Goal: Task Accomplishment & Management: Manage account settings

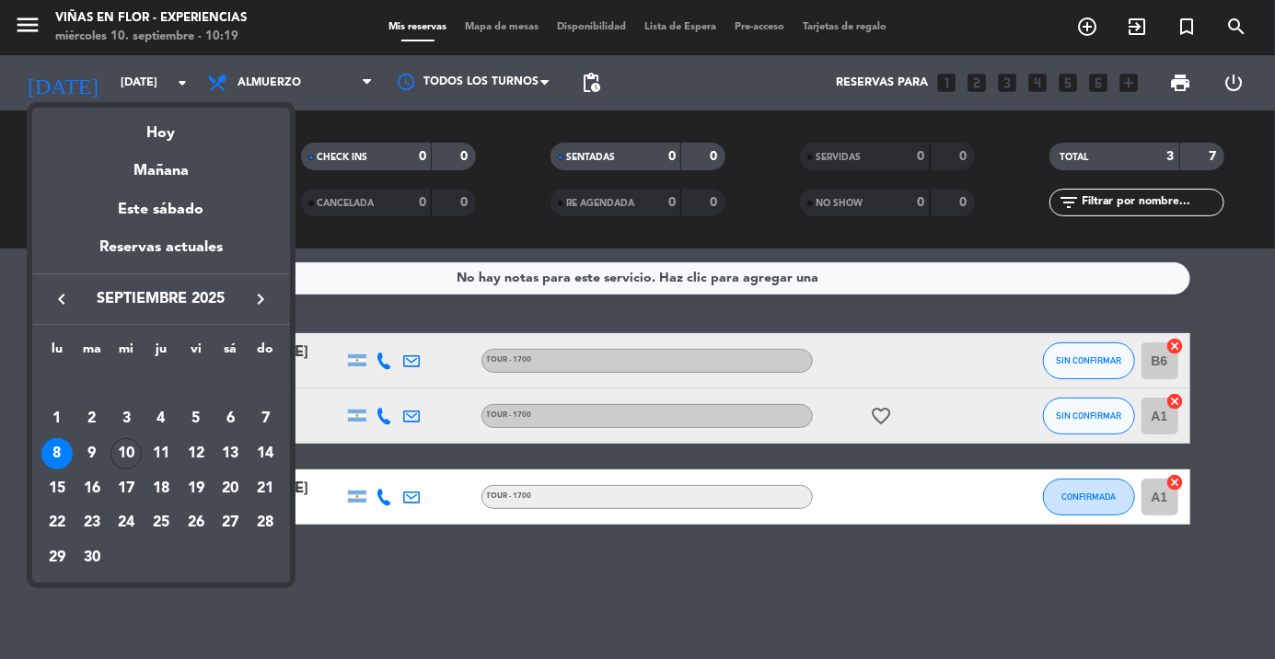
click at [177, 135] on div "Hoy" at bounding box center [161, 127] width 258 height 38
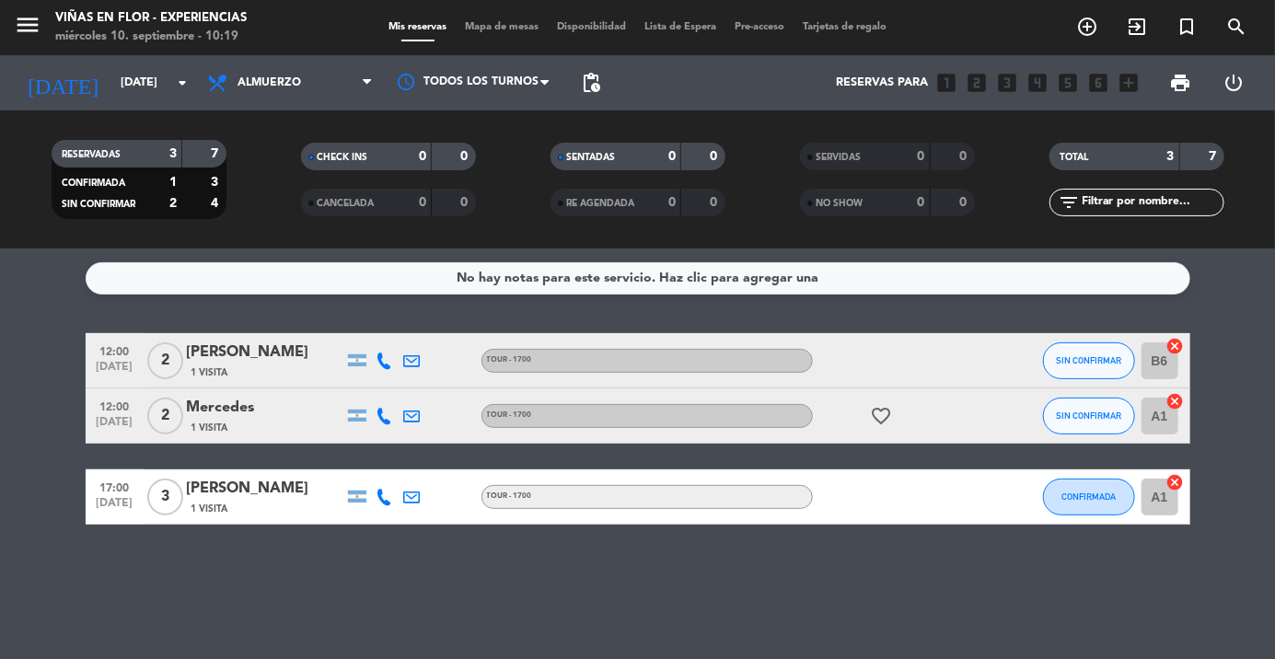
type input "[DATE]"
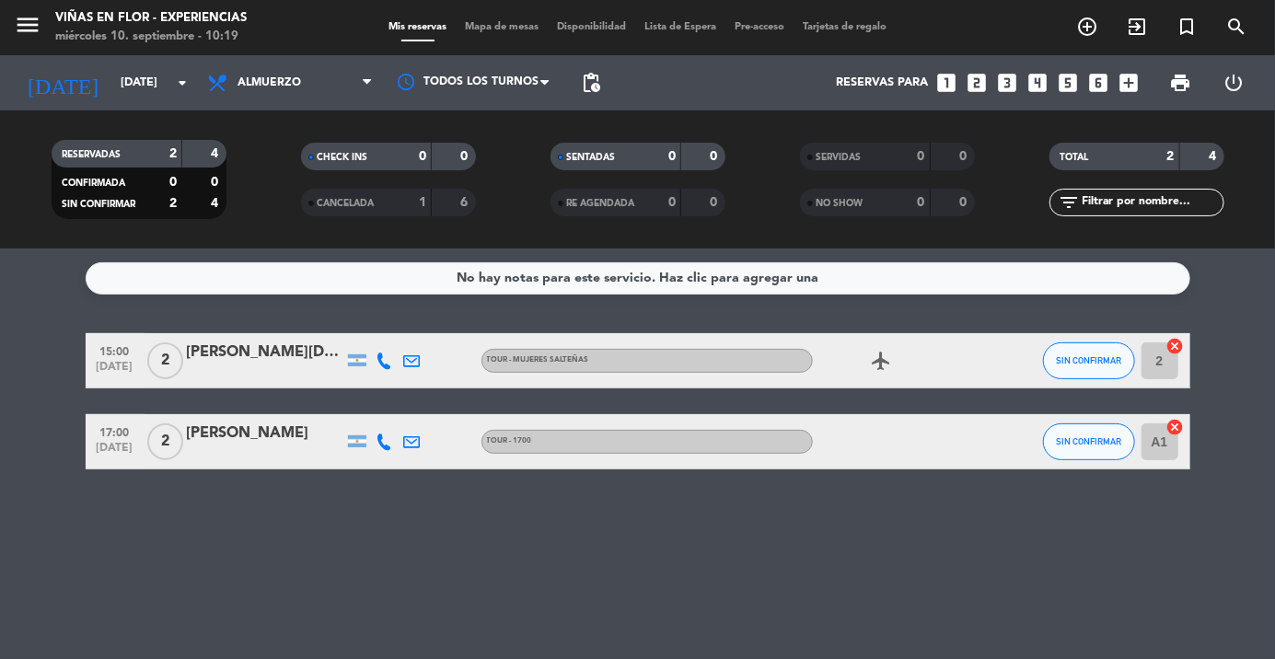
click at [178, 87] on icon "arrow_drop_down" at bounding box center [182, 83] width 22 height 22
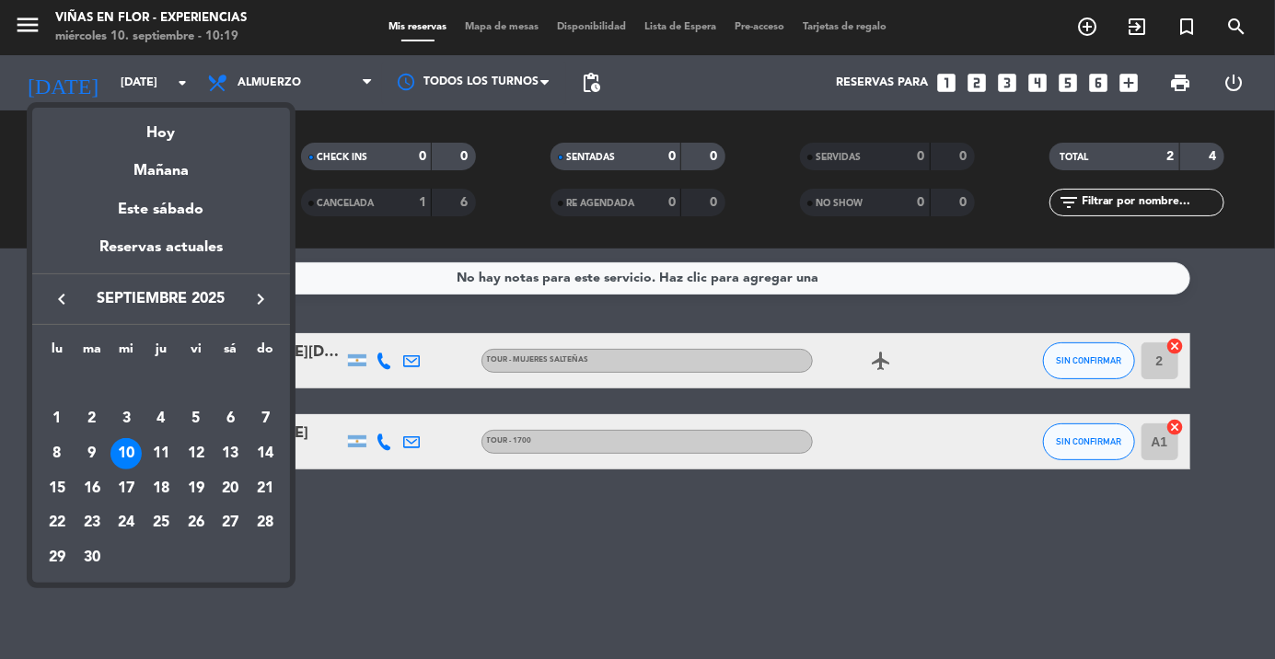
click at [126, 441] on div "10" at bounding box center [125, 453] width 31 height 31
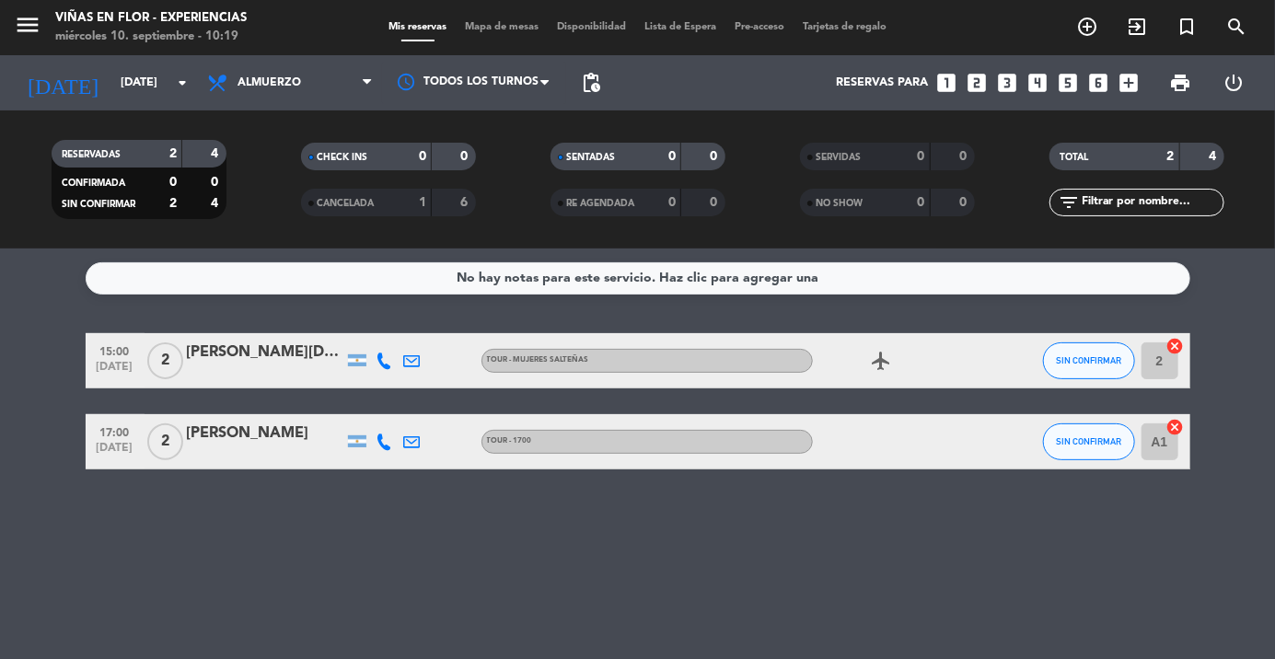
click at [39, 24] on icon "menu" at bounding box center [28, 25] width 28 height 28
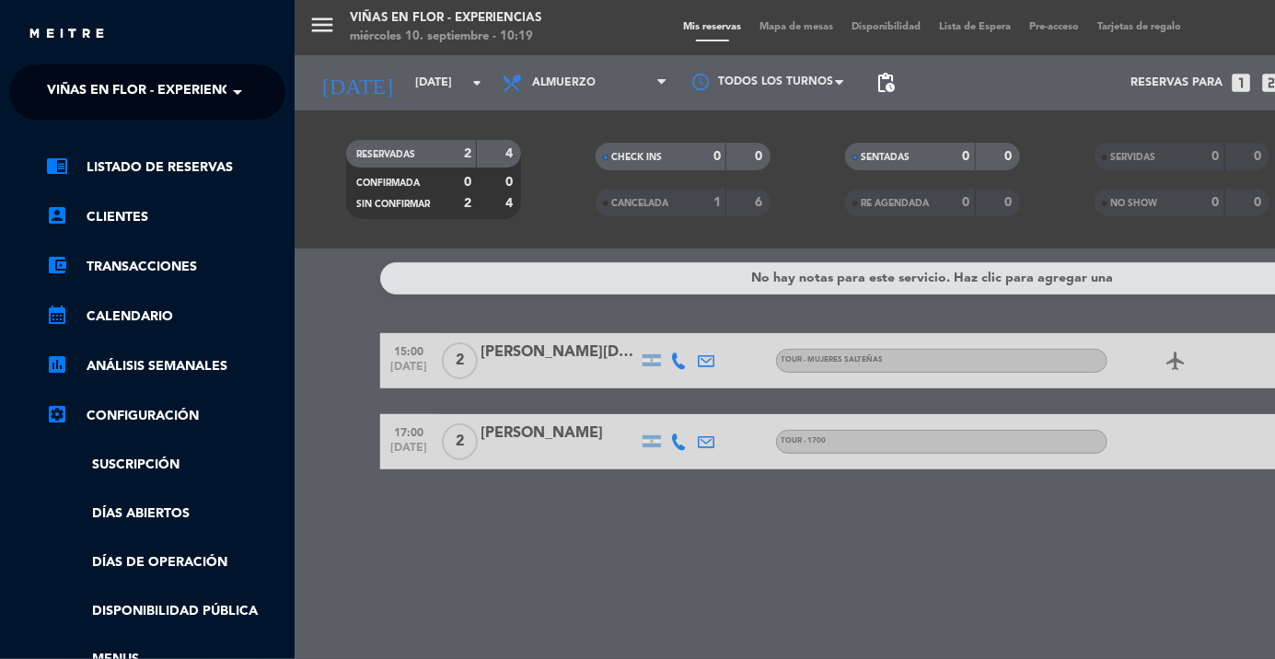
click at [244, 99] on span at bounding box center [241, 92] width 31 height 39
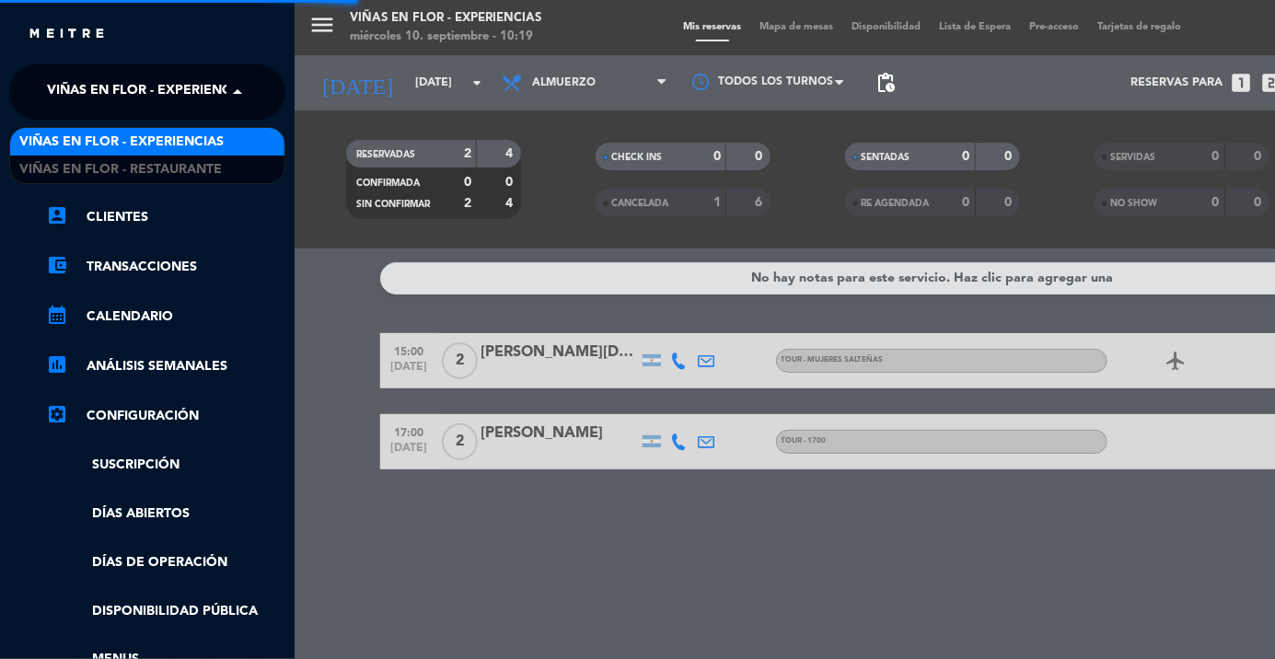
click at [205, 163] on span "Viñas en Flor - Restaurante" at bounding box center [120, 169] width 202 height 21
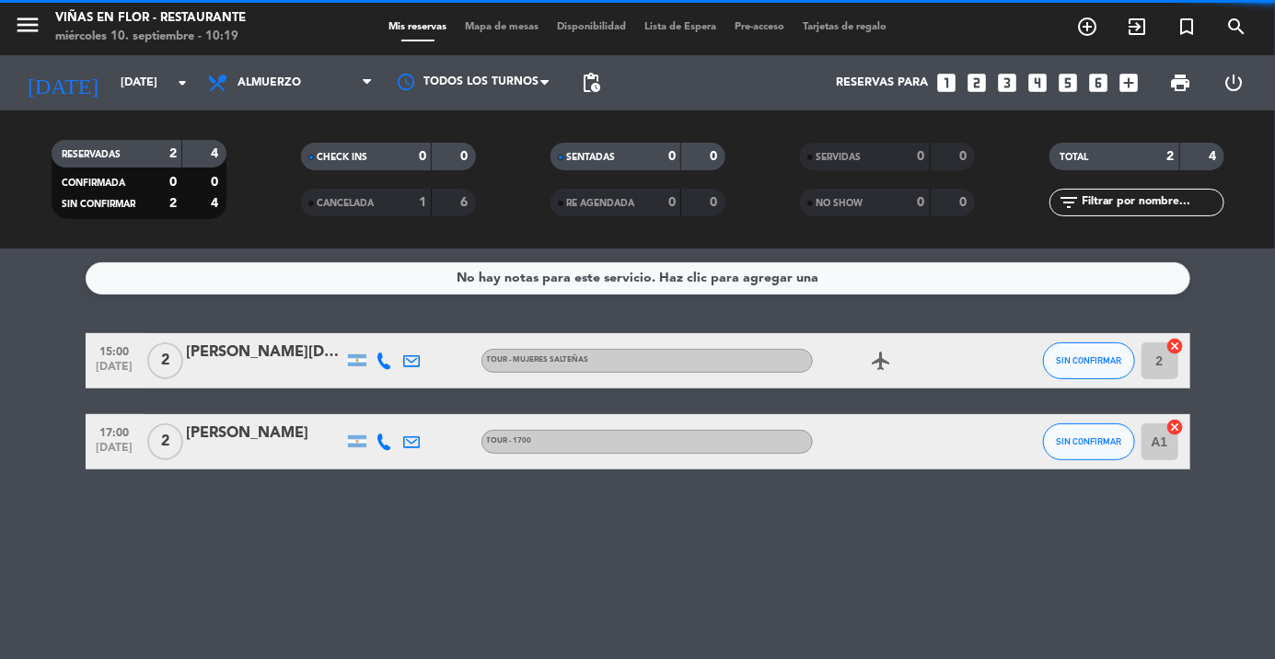
click at [252, 220] on div "menu [PERSON_NAME] en Flor - Restaurante [DATE] 10. septiembre - 10:19 Mis rese…" at bounding box center [637, 329] width 1275 height 659
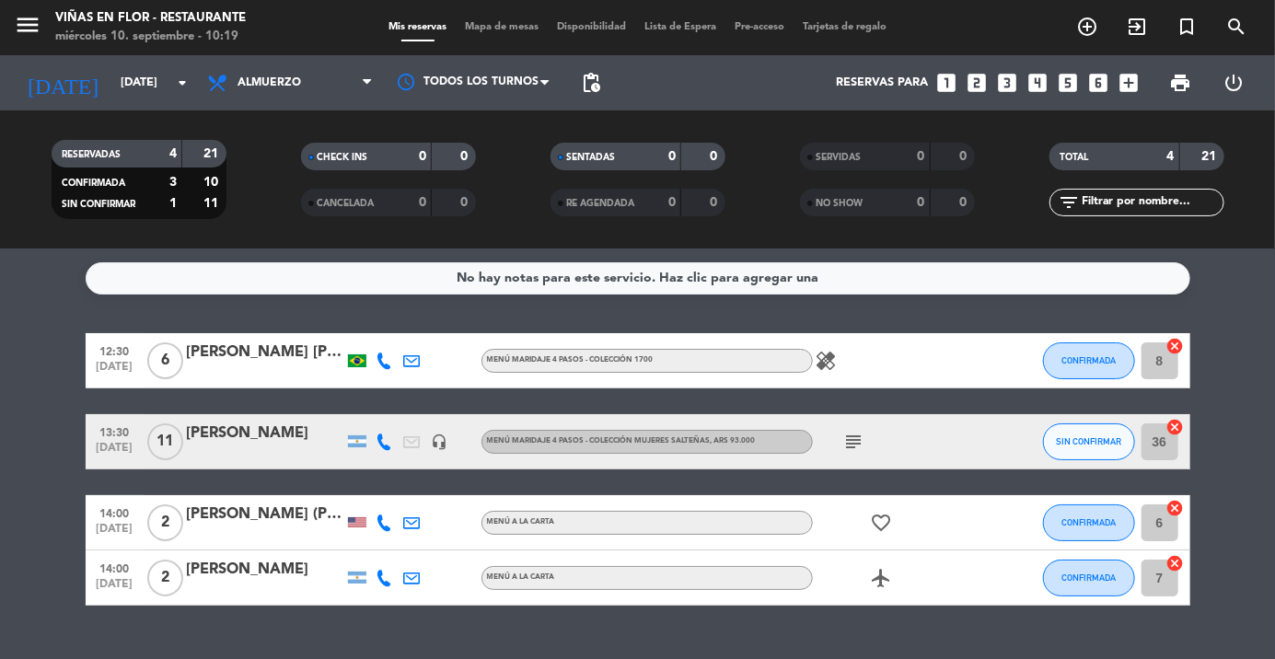
click at [862, 442] on icon "subject" at bounding box center [854, 442] width 22 height 22
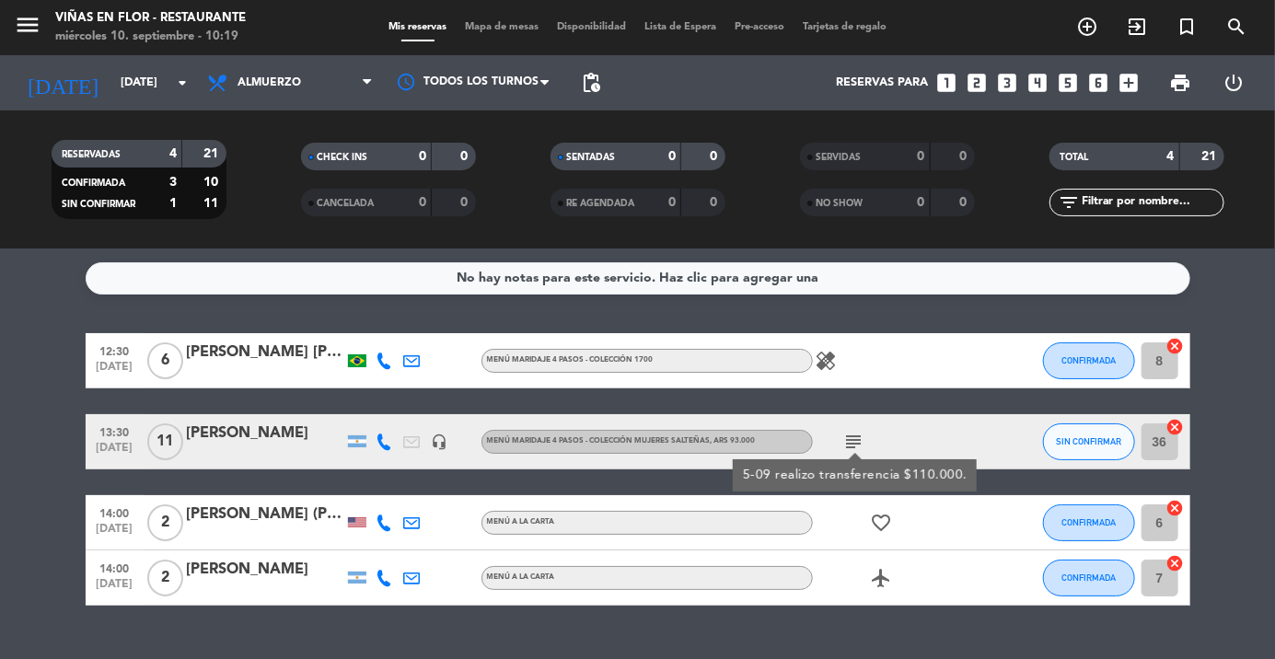
click at [851, 440] on icon "subject" at bounding box center [854, 442] width 22 height 22
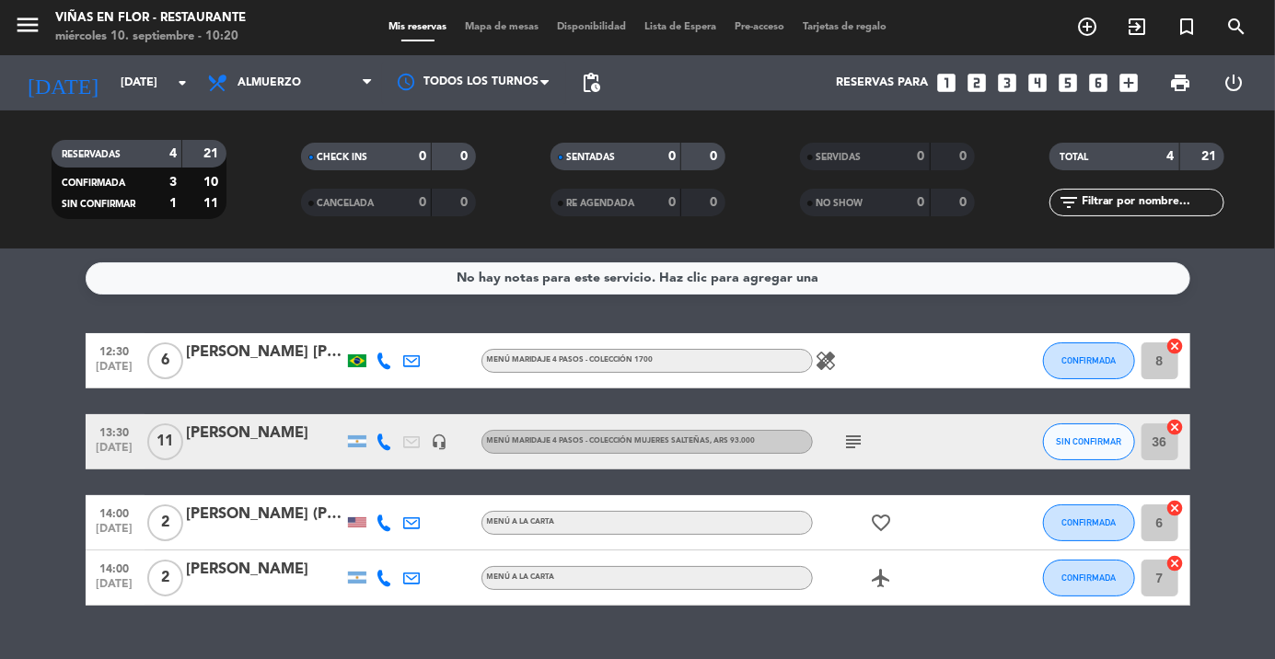
click at [182, 81] on icon "arrow_drop_down" at bounding box center [182, 83] width 22 height 22
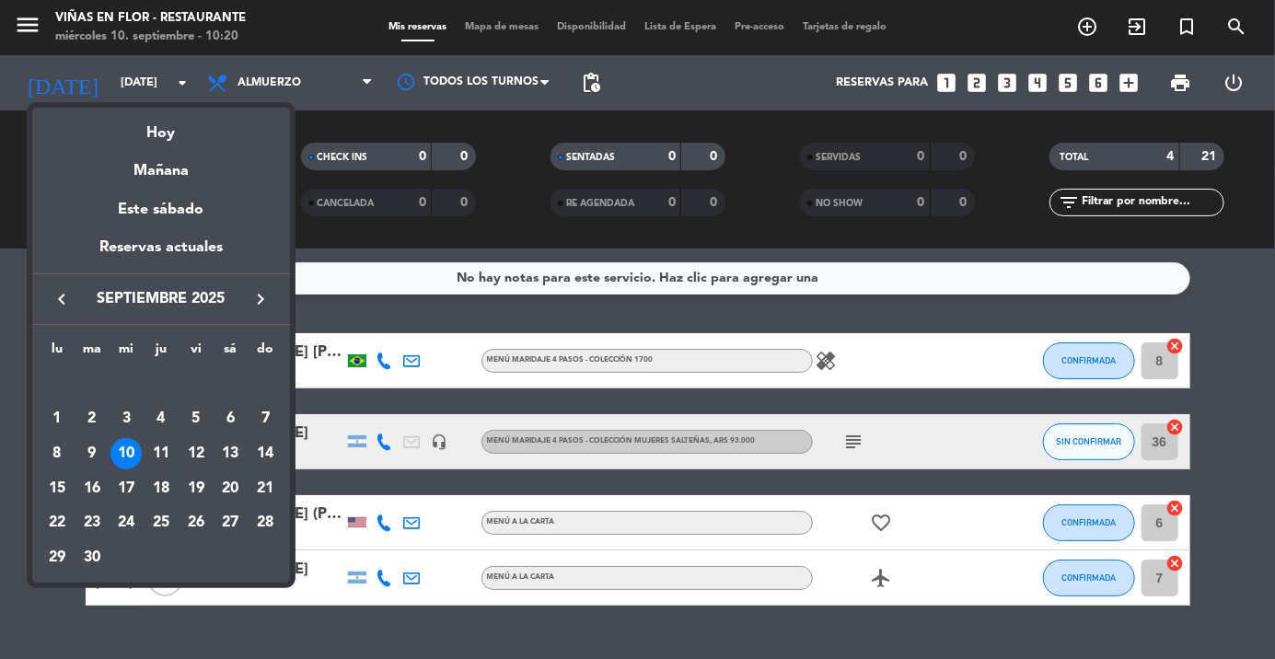
click at [29, 26] on div at bounding box center [637, 329] width 1275 height 659
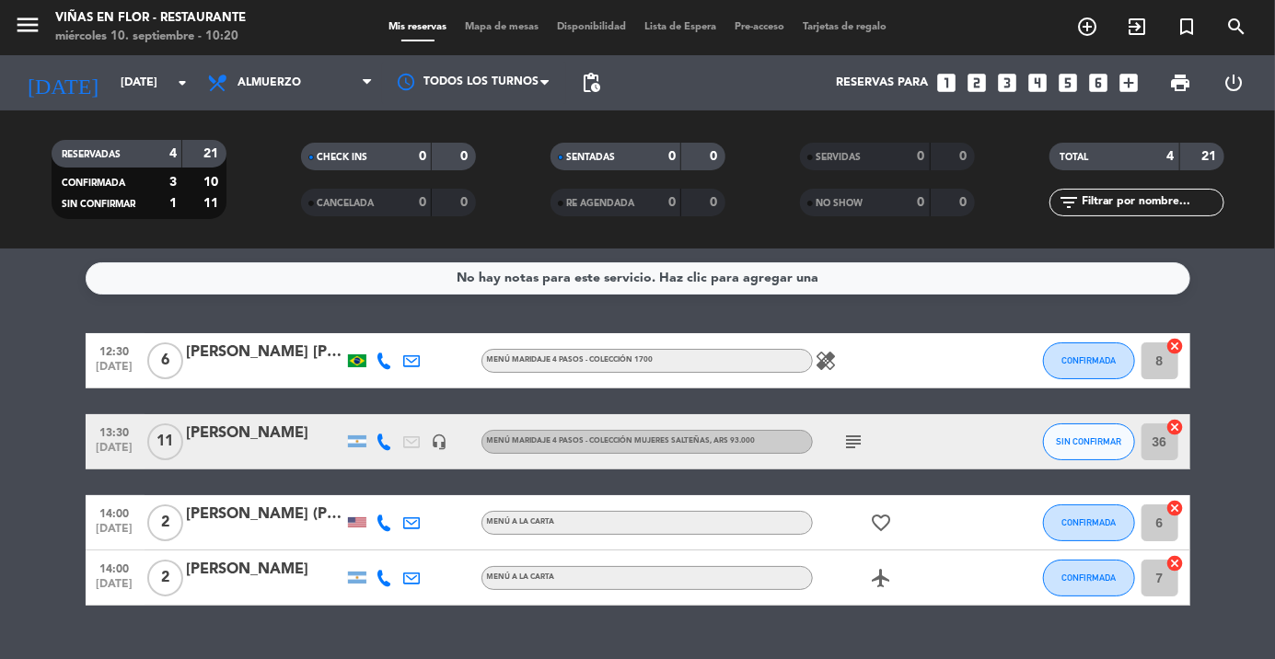
click at [29, 15] on icon "menu" at bounding box center [28, 25] width 28 height 28
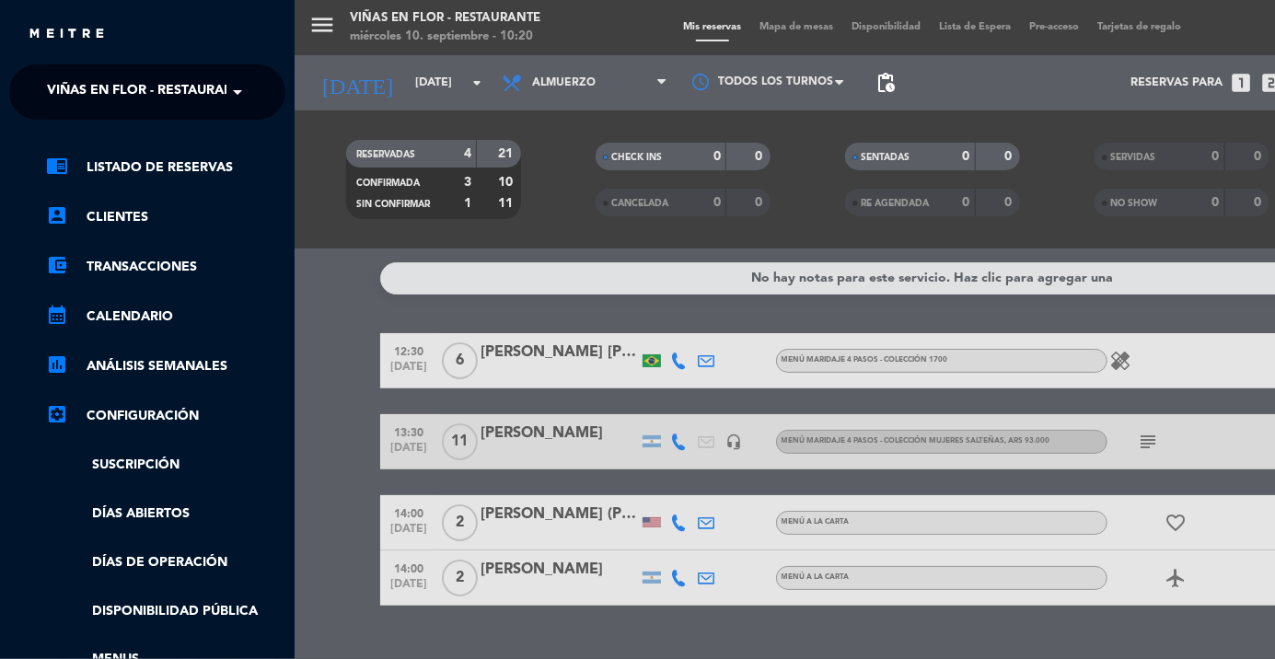
click at [229, 87] on span at bounding box center [241, 92] width 31 height 39
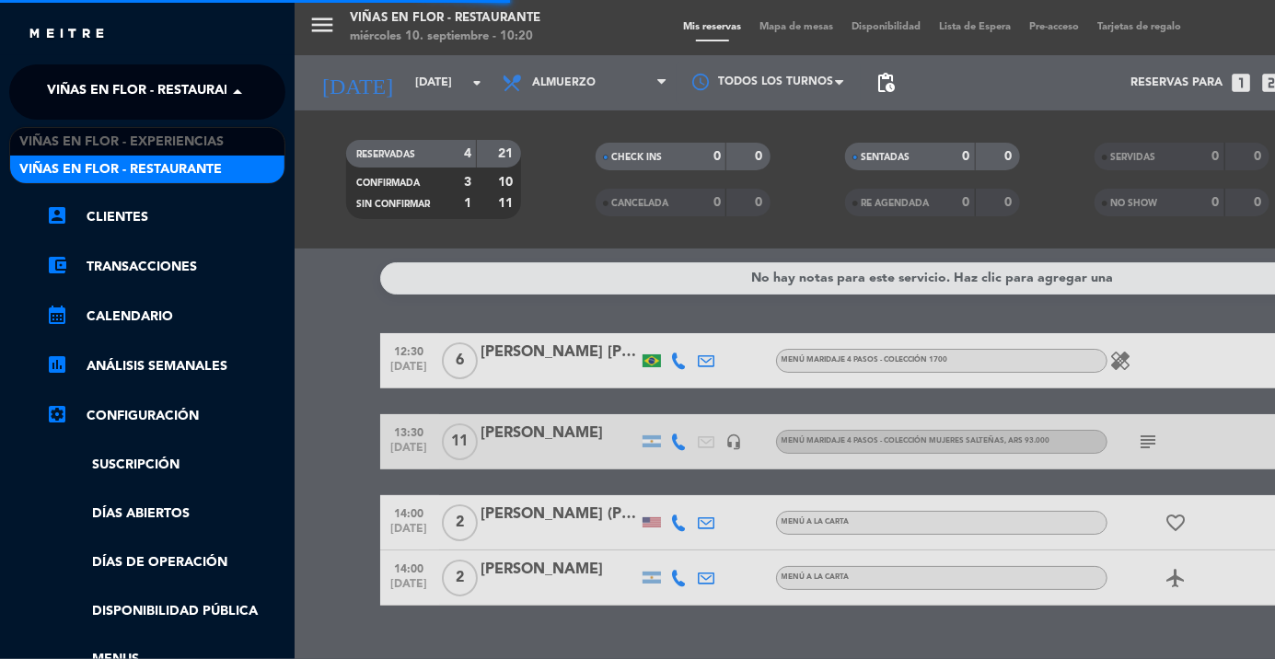
click at [205, 142] on span "Viñas en Flor - Experiencias" at bounding box center [121, 142] width 204 height 21
